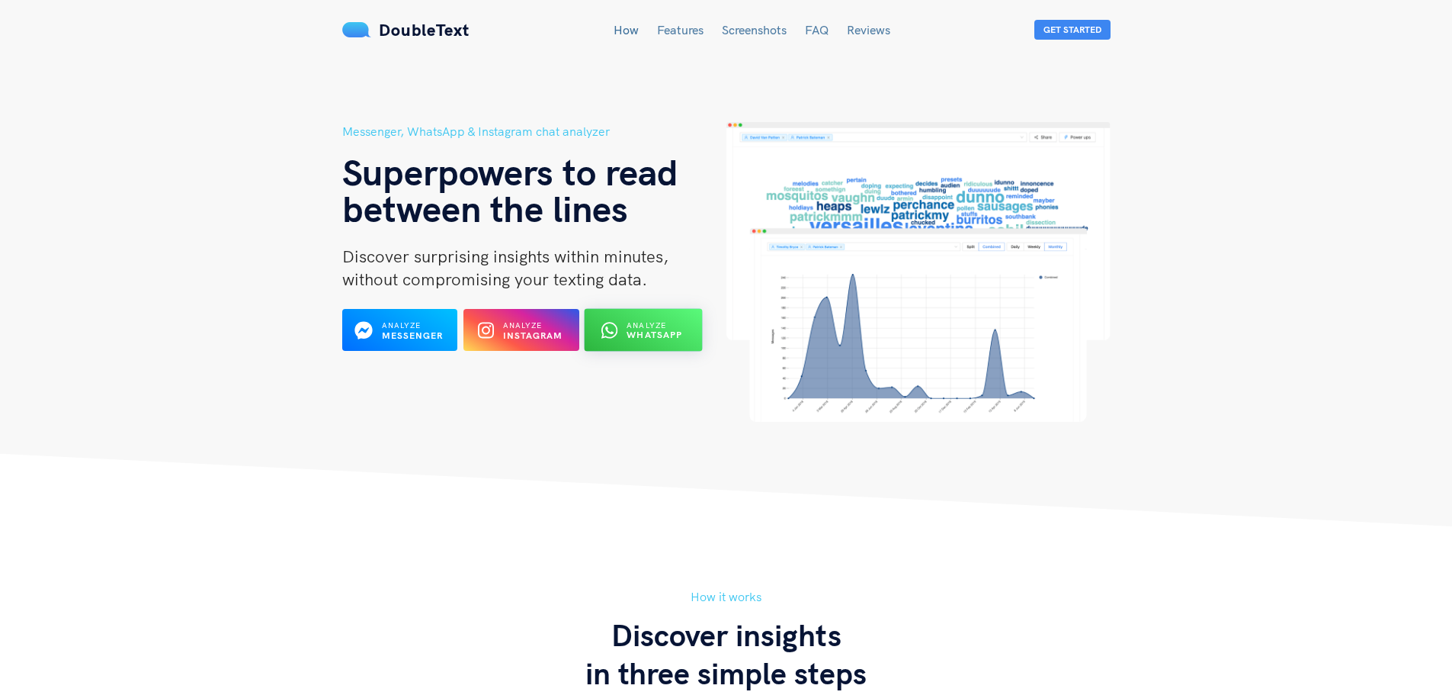
click at [666, 323] on span "Analyze" at bounding box center [647, 325] width 40 height 10
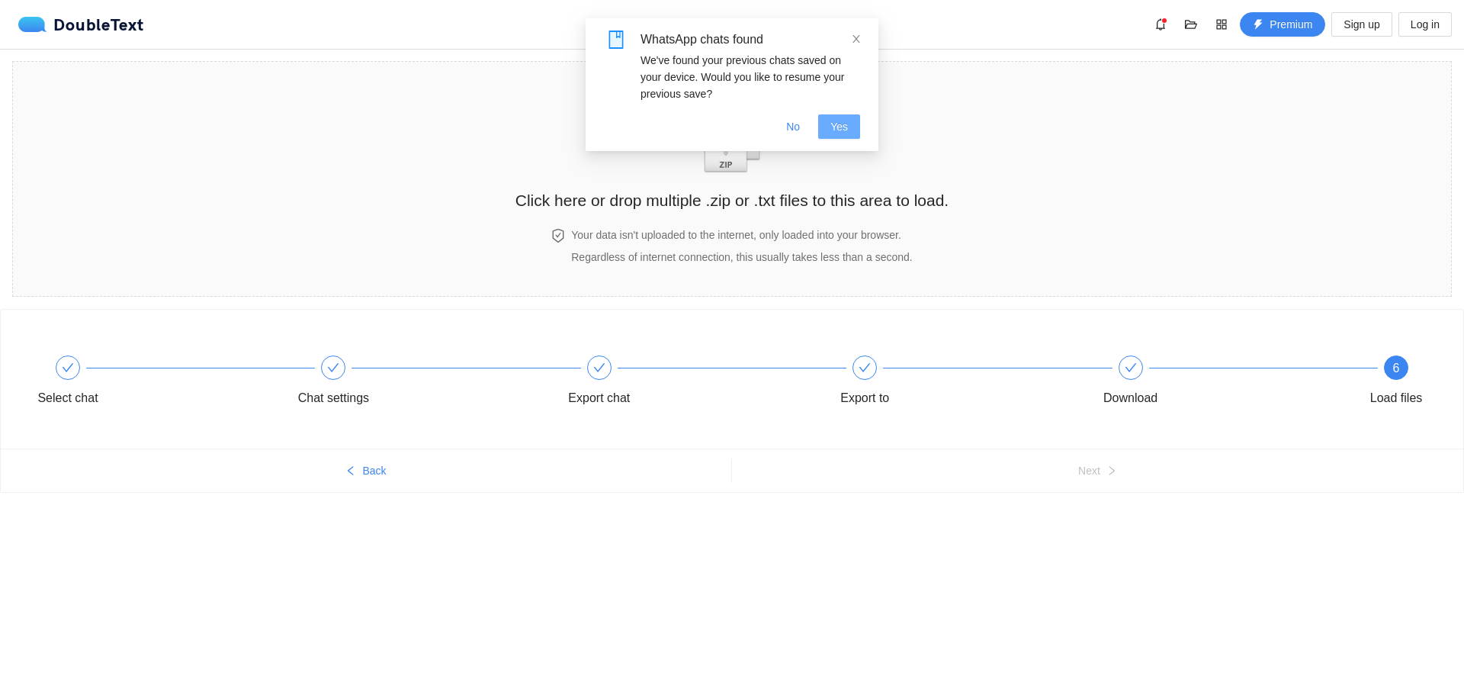
click at [830, 127] on button "Yes" at bounding box center [839, 126] width 42 height 24
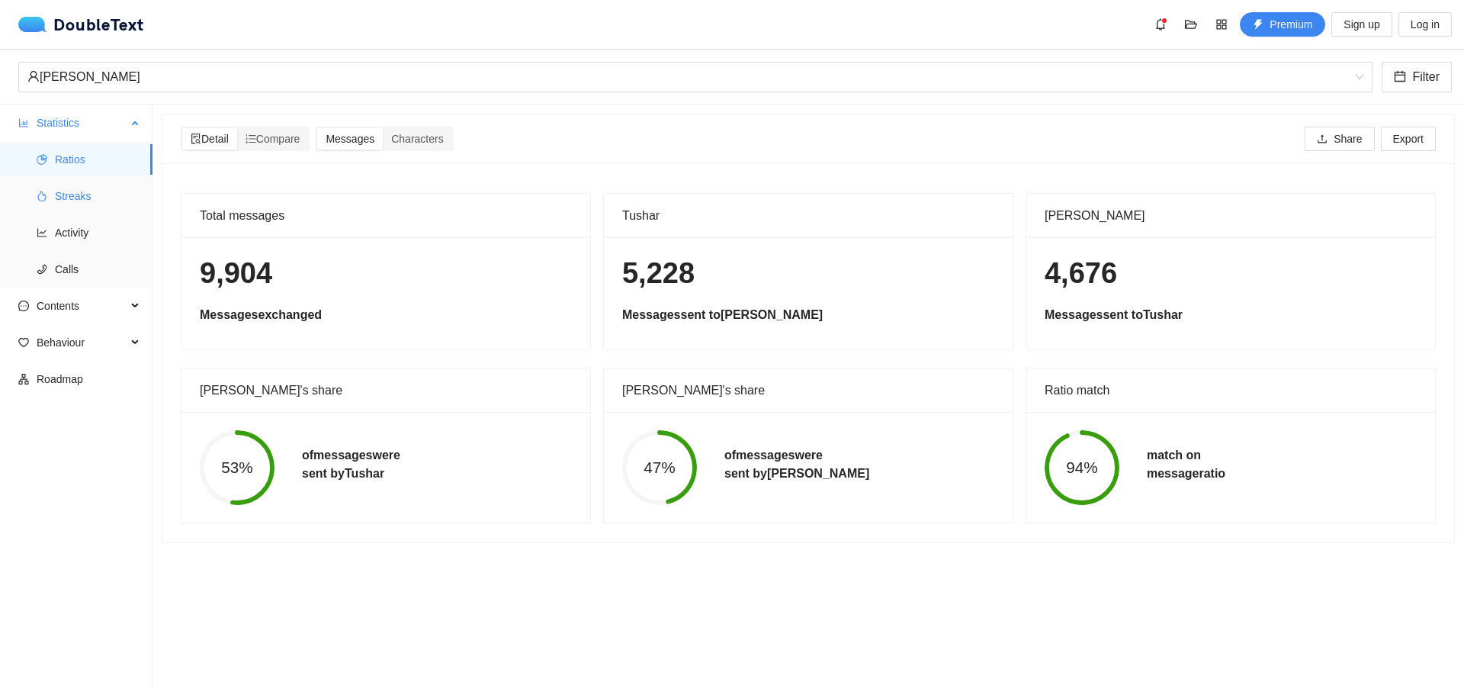
click at [89, 197] on span "Streaks" at bounding box center [97, 196] width 85 height 30
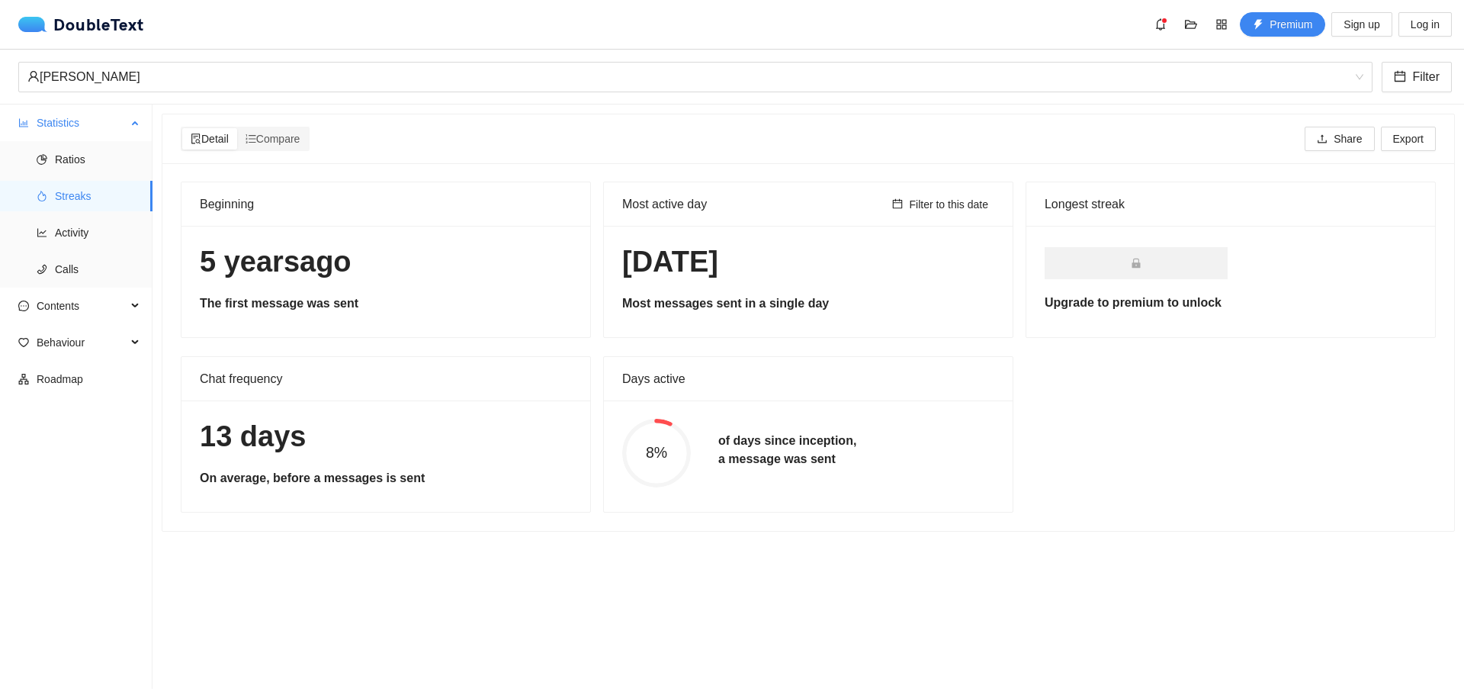
click at [116, 119] on span "Statistics" at bounding box center [82, 123] width 90 height 30
click at [123, 165] on span "Contents" at bounding box center [82, 159] width 90 height 30
click at [92, 185] on span "Word Cloud" at bounding box center [97, 196] width 85 height 30
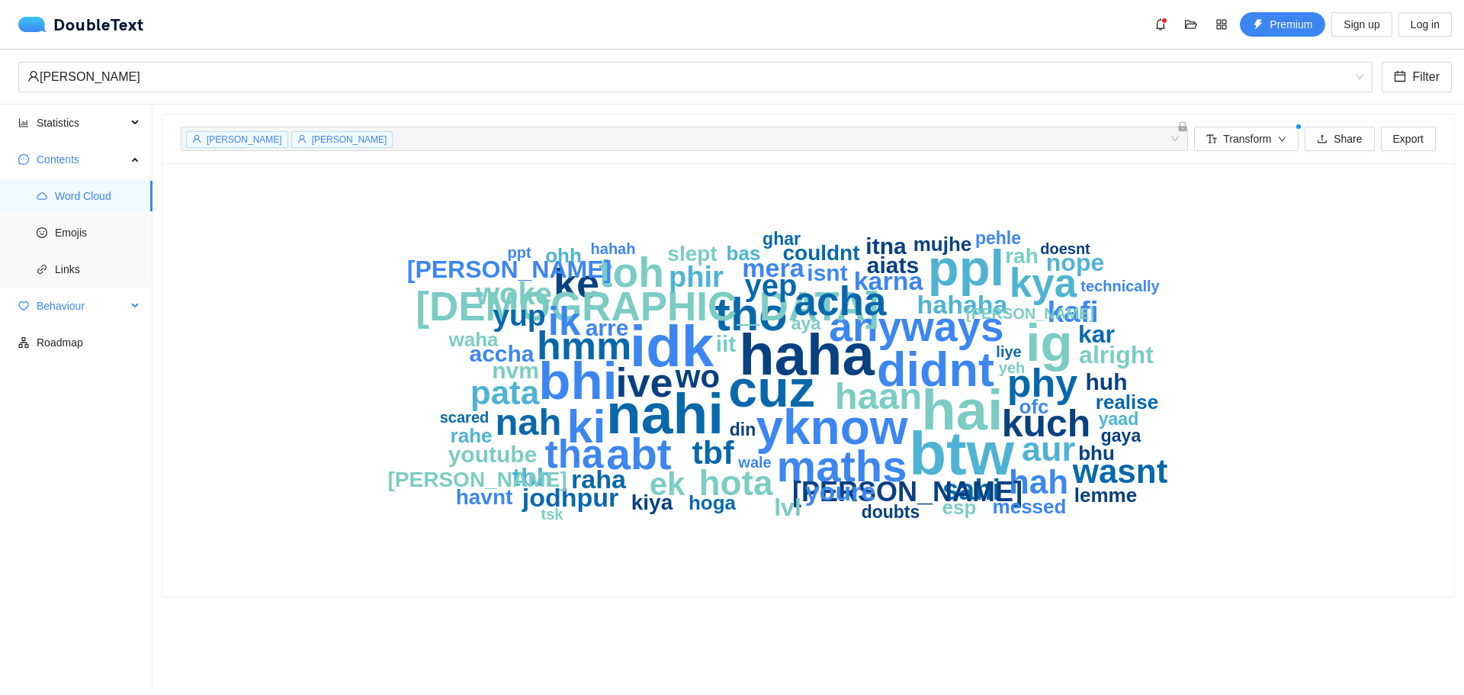
click at [102, 298] on span "Behaviour" at bounding box center [82, 305] width 90 height 30
